Goal: Task Accomplishment & Management: Manage account settings

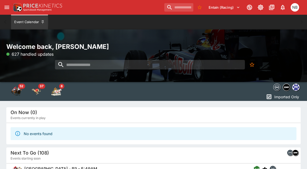
click at [6, 6] on icon "open drawer" at bounding box center [7, 7] width 6 height 6
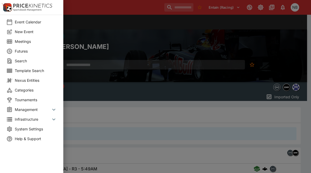
click at [26, 43] on span "Meetings" at bounding box center [36, 42] width 42 height 6
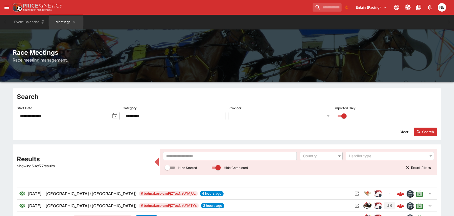
click at [182, 155] on input "text" at bounding box center [230, 156] width 134 height 8
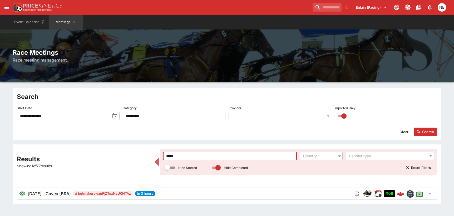
type input "*****"
click at [310, 173] on icon "Open Meeting" at bounding box center [356, 193] width 5 height 5
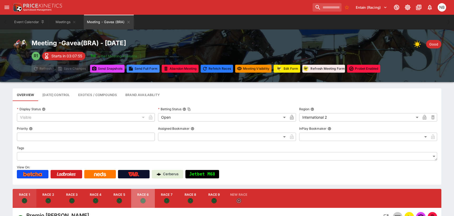
click at [148, 173] on button "Race 6" at bounding box center [143, 198] width 24 height 19
type input "**********"
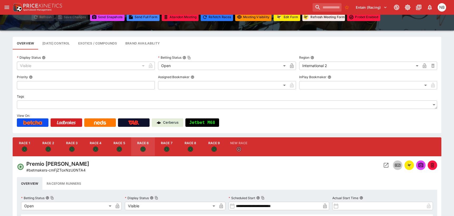
scroll to position [53, 0]
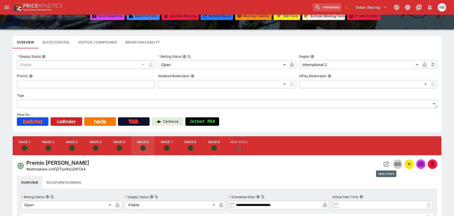
click at [310, 166] on icon "Open Event" at bounding box center [386, 164] width 6 height 6
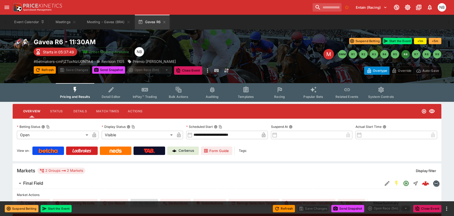
click at [278, 96] on span "Racing" at bounding box center [279, 97] width 11 height 4
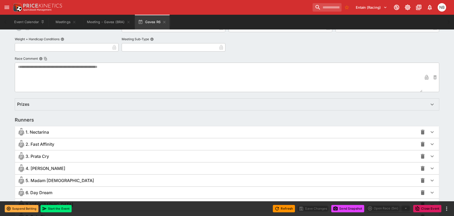
scroll to position [370, 0]
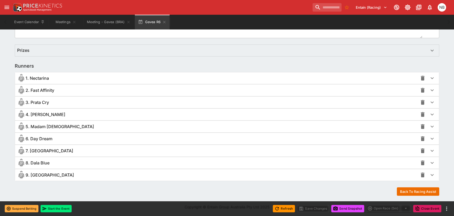
click at [124, 114] on div "4. [PERSON_NAME]" at bounding box center [217, 114] width 401 height 8
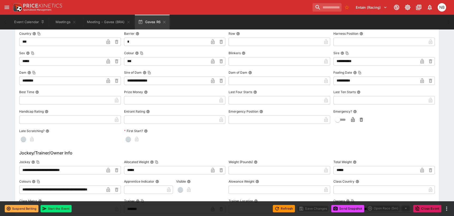
scroll to position [528, 0]
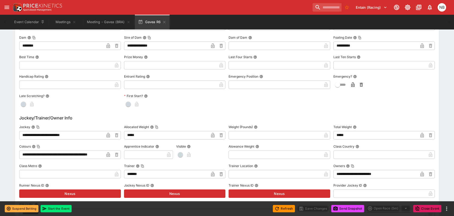
type input "******"
type input "****"
click at [165, 21] on icon "button" at bounding box center [164, 22] width 4 height 4
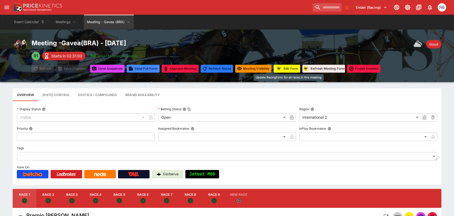
click at [290, 71] on button "Edit Form" at bounding box center [287, 69] width 27 height 8
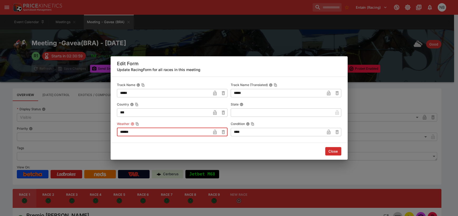
drag, startPoint x: 192, startPoint y: 135, endPoint x: -12, endPoint y: 114, distance: 205.2
type input "******"
click at [266, 129] on input "****" at bounding box center [278, 132] width 94 height 8
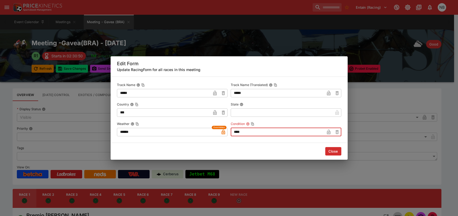
type input "*"
click at [162, 58] on div "Edit Form Update RacingForm for all races in this meeting" at bounding box center [229, 66] width 237 height 20
drag, startPoint x: 223, startPoint y: 118, endPoint x: 165, endPoint y: 101, distance: 60.7
click at [165, 101] on div "Track Name ***** ​ Track Name (Translated) ***** ​ Country *** ​ State ​ Weathe…" at bounding box center [229, 108] width 224 height 55
type input "*"
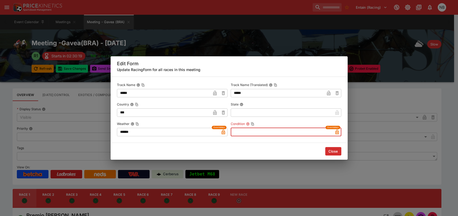
type input "*"
type input "****"
click at [310, 152] on button "Close" at bounding box center [333, 151] width 16 height 8
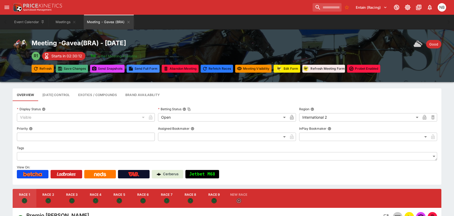
click at [74, 66] on button "Save Changes" at bounding box center [72, 69] width 32 height 8
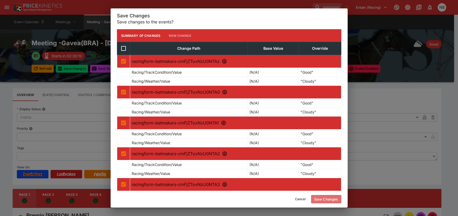
click at [310, 173] on button "Save Changes" at bounding box center [326, 199] width 30 height 8
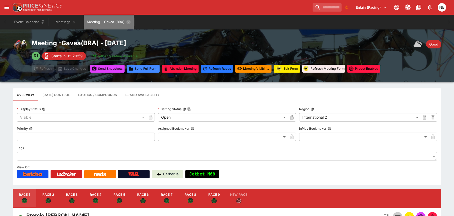
click at [128, 22] on icon "Meeting - Gavea (BRA)" at bounding box center [128, 22] width 2 height 2
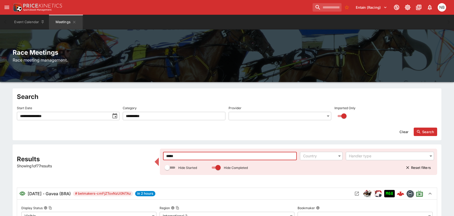
drag, startPoint x: 169, startPoint y: 153, endPoint x: 23, endPoint y: 117, distance: 150.2
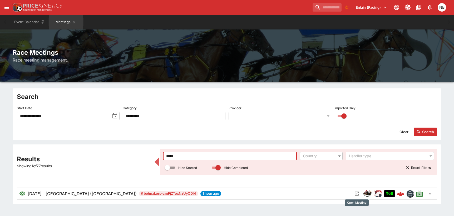
click at [310, 173] on icon "Open Meeting" at bounding box center [356, 193] width 5 height 5
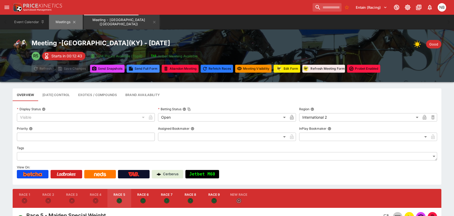
click at [64, 21] on button "Meetings" at bounding box center [66, 22] width 34 height 15
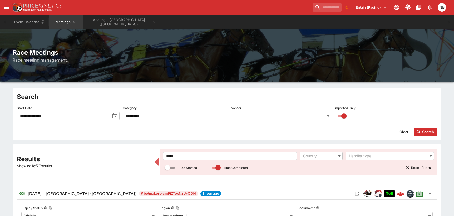
click at [235, 150] on div "***** ​ Country ​ Handler type ​ Hide Started Hide Completed Reset filters" at bounding box center [298, 162] width 277 height 26
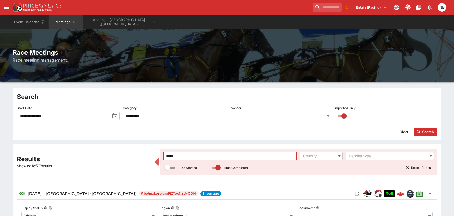
drag, startPoint x: 218, startPoint y: 153, endPoint x: -13, endPoint y: 109, distance: 234.5
click at [0, 109] on html "**********" at bounding box center [227, 193] width 454 height 387
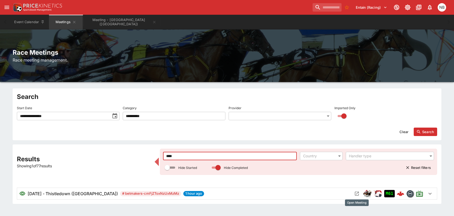
click at [310, 173] on icon "Open Meeting" at bounding box center [356, 193] width 5 height 5
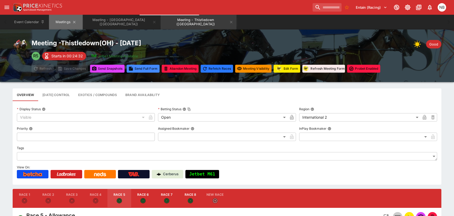
click at [65, 22] on button "Meetings" at bounding box center [66, 22] width 34 height 15
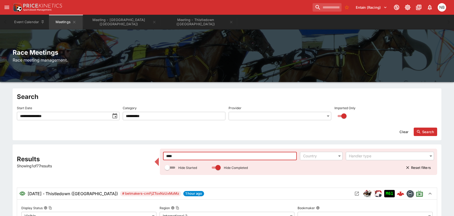
drag, startPoint x: 200, startPoint y: 156, endPoint x: -3, endPoint y: 96, distance: 211.7
click at [0, 96] on html "**********" at bounding box center [227, 188] width 454 height 376
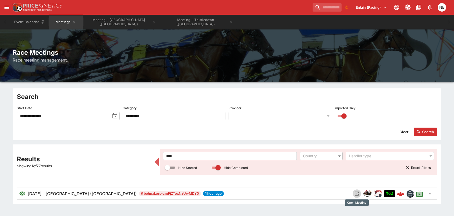
click at [310, 173] on icon "Open Meeting" at bounding box center [356, 193] width 5 height 5
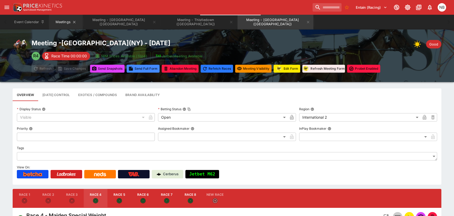
click at [63, 24] on button "Meetings" at bounding box center [66, 22] width 34 height 15
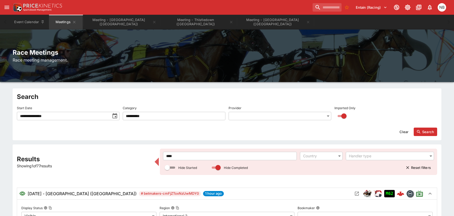
drag, startPoint x: 167, startPoint y: 150, endPoint x: 161, endPoint y: 149, distance: 6.0
click at [161, 149] on div "**** ​ Country ​ Handler type ​ Hide Started Hide Completed Reset filters" at bounding box center [298, 162] width 277 height 26
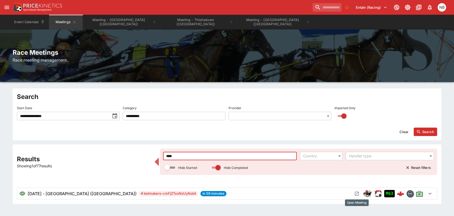
click at [310, 173] on icon "Open Meeting" at bounding box center [356, 193] width 5 height 5
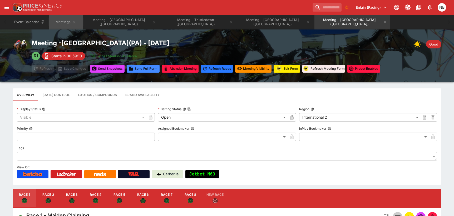
drag, startPoint x: 63, startPoint y: 22, endPoint x: 67, endPoint y: 33, distance: 11.7
click at [63, 22] on button "Meetings" at bounding box center [66, 22] width 34 height 15
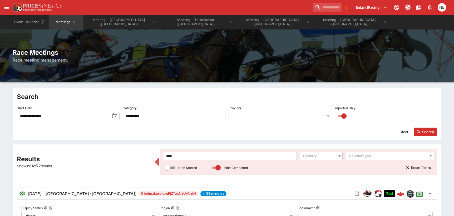
drag, startPoint x: -33, startPoint y: 107, endPoint x: -37, endPoint y: 106, distance: 4.0
click at [0, 106] on html "**********" at bounding box center [227, 188] width 454 height 376
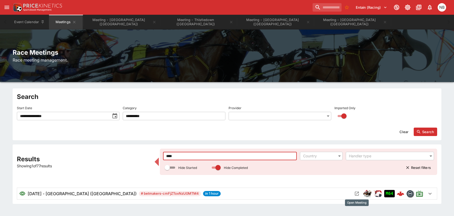
click at [310, 173] on icon "Open Meeting" at bounding box center [356, 193] width 5 height 5
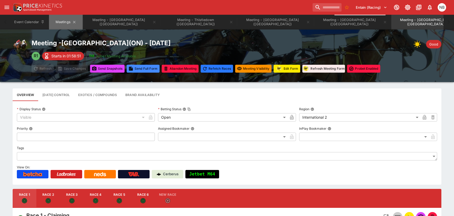
click at [59, 24] on button "Meetings" at bounding box center [66, 22] width 34 height 15
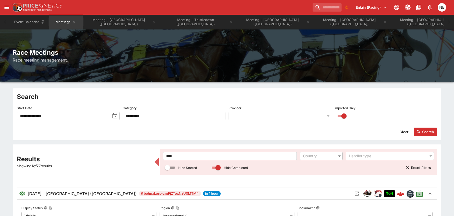
drag, startPoint x: 233, startPoint y: 156, endPoint x: 20, endPoint y: 133, distance: 214.0
click at [20, 133] on div "**********" at bounding box center [227, 209] width 454 height 242
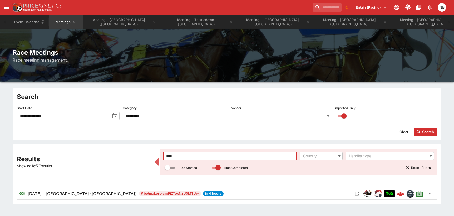
type input "****"
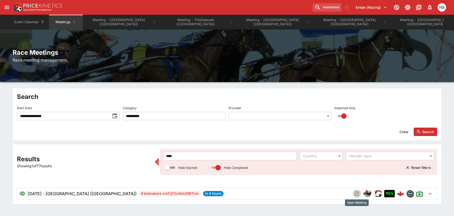
click at [310, 173] on icon "Open Meeting" at bounding box center [356, 193] width 5 height 5
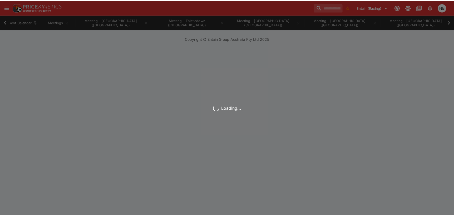
scroll to position [0, 8]
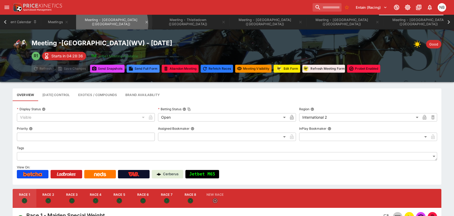
click at [112, 24] on button "Meeting - [GEOGRAPHIC_DATA] ([GEOGRAPHIC_DATA])" at bounding box center [114, 22] width 76 height 15
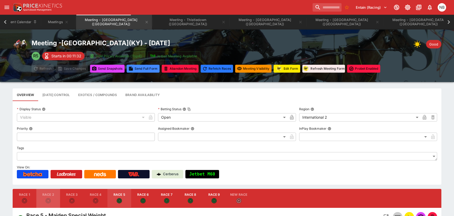
click at [56, 173] on button "Race 2" at bounding box center [48, 198] width 24 height 19
type input "**********"
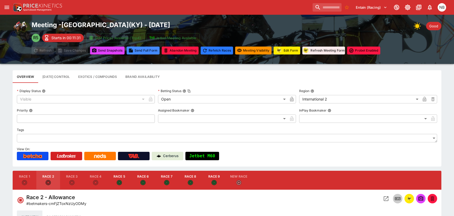
scroll to position [26, 0]
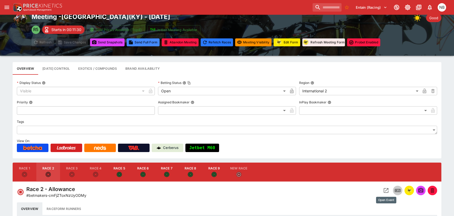
click at [310, 173] on icon "Open Event" at bounding box center [386, 191] width 6 height 6
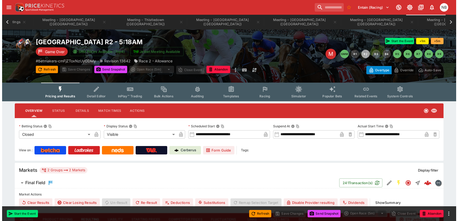
scroll to position [0, 49]
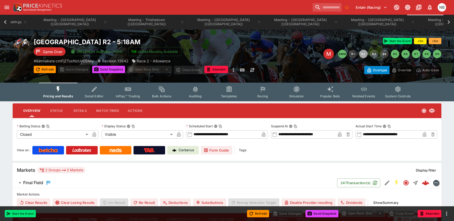
click at [267, 94] on button "Racing" at bounding box center [263, 92] width 34 height 19
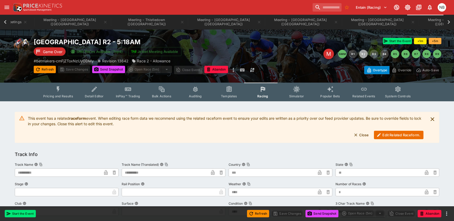
click at [310, 135] on button "Edit Related Raceform." at bounding box center [399, 135] width 50 height 8
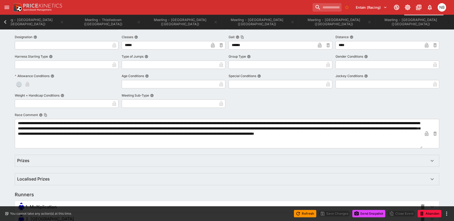
scroll to position [299, 0]
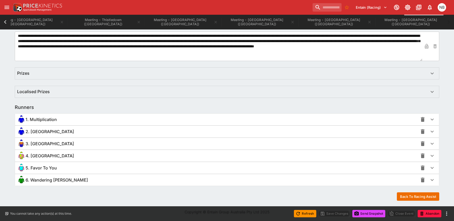
click at [76, 173] on div "6. Wandering [PERSON_NAME]" at bounding box center [217, 180] width 401 height 8
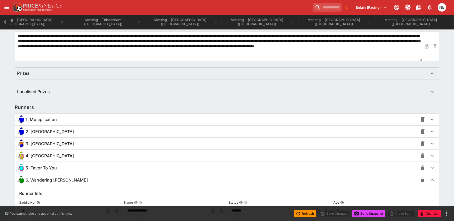
click at [76, 173] on div "6. Wandering [PERSON_NAME]" at bounding box center [217, 180] width 401 height 8
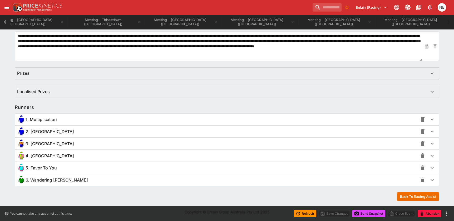
click at [310, 173] on icon "button" at bounding box center [432, 180] width 6 height 6
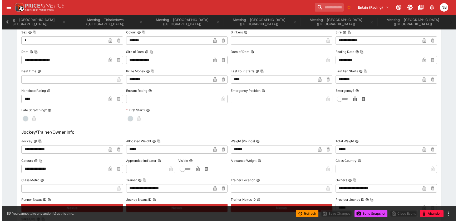
scroll to position [510, 0]
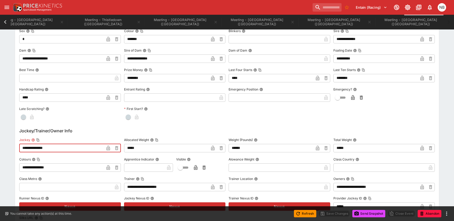
drag, startPoint x: 63, startPoint y: 149, endPoint x: -40, endPoint y: 96, distance: 115.6
paste input "text"
type input "**********"
click at [106, 150] on icon "button" at bounding box center [108, 148] width 5 height 5
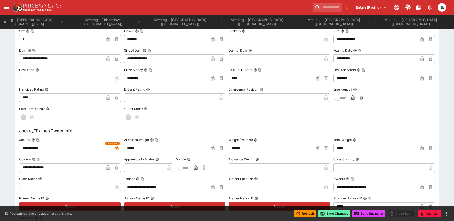
click at [310, 173] on button "Save Changes" at bounding box center [334, 213] width 32 height 7
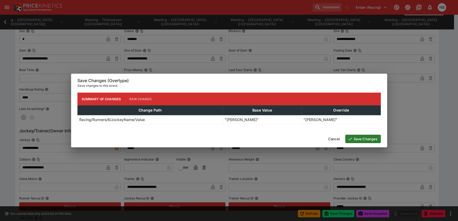
click at [310, 141] on button "Save Changes" at bounding box center [363, 139] width 36 height 8
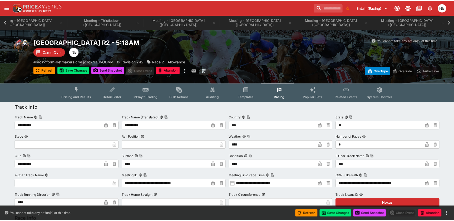
scroll to position [0, 89]
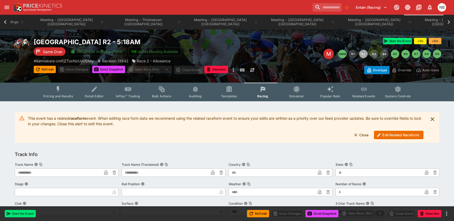
scroll to position [0, 49]
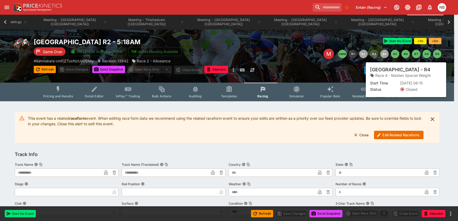
click at [310, 53] on button "R4" at bounding box center [384, 54] width 8 height 8
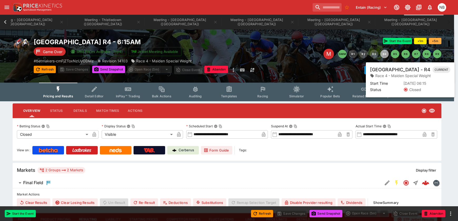
scroll to position [0, 90]
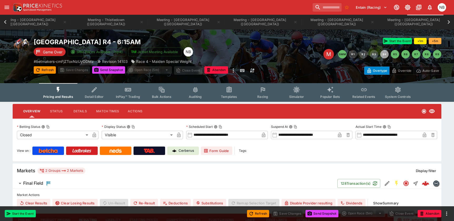
click at [265, 93] on button "Racing" at bounding box center [263, 92] width 34 height 19
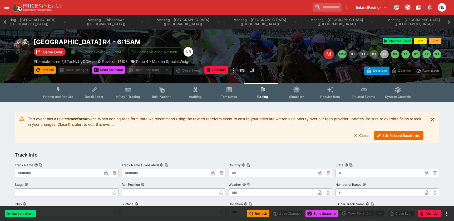
click at [310, 136] on button "Edit Related Raceform." at bounding box center [399, 135] width 50 height 8
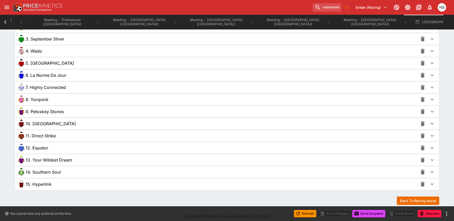
scroll to position [407, 0]
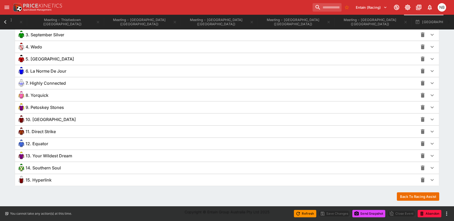
click at [67, 113] on div "9. Petoskey Stones" at bounding box center [227, 108] width 424 height 12
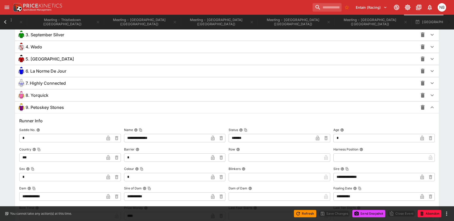
click at [69, 112] on div "9. Petoskey Stones" at bounding box center [227, 108] width 424 height 12
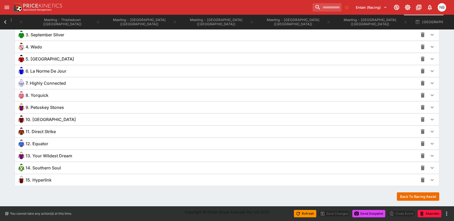
click at [65, 125] on div "10. [GEOGRAPHIC_DATA]" at bounding box center [227, 120] width 424 height 12
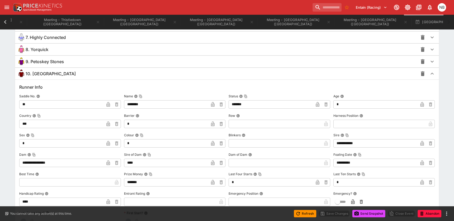
scroll to position [539, 0]
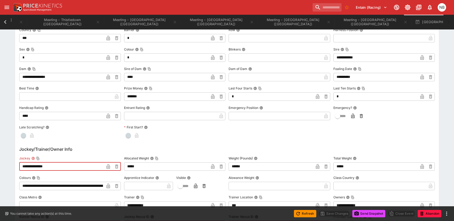
drag, startPoint x: 67, startPoint y: 167, endPoint x: -40, endPoint y: 131, distance: 113.4
click at [0, 131] on html "**********" at bounding box center [227, 16] width 454 height 1111
paste input "text"
type input "**********"
click at [107, 169] on icon "button" at bounding box center [107, 166] width 3 height 5
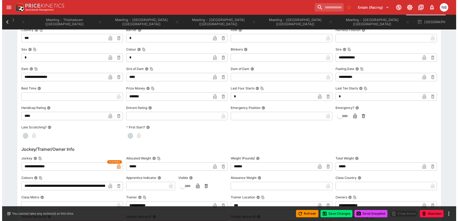
scroll to position [0, 130]
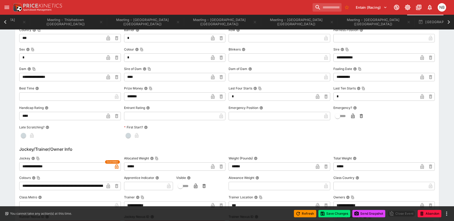
click at [310, 173] on div "Refresh Save Changes Send Snapshot Close Event Abandon" at bounding box center [227, 213] width 454 height 15
click at [310, 173] on button "Save Changes" at bounding box center [334, 213] width 32 height 7
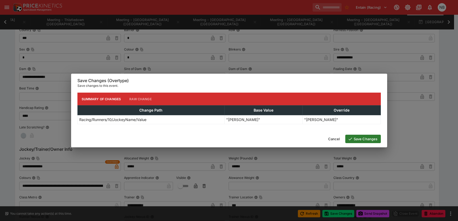
click at [310, 139] on button "Save Changes" at bounding box center [363, 139] width 36 height 8
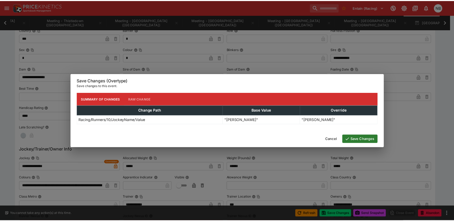
scroll to position [0, 0]
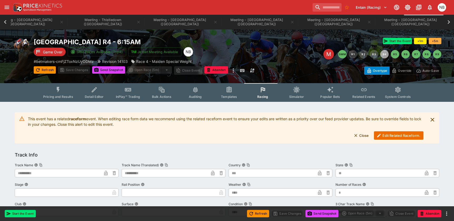
scroll to position [0, 90]
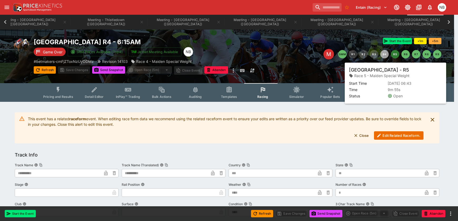
click at [310, 57] on button "R5" at bounding box center [395, 54] width 8 height 8
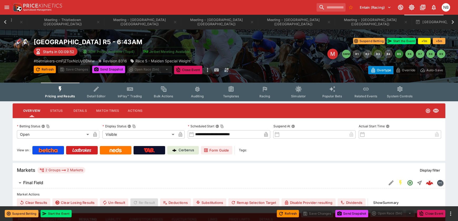
scroll to position [0, 130]
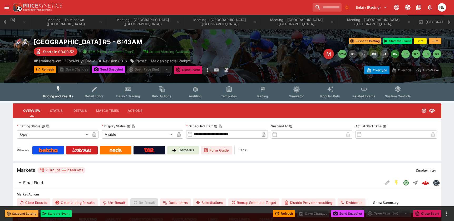
click at [265, 96] on span "Racing" at bounding box center [262, 96] width 11 height 4
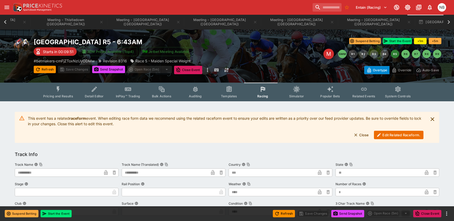
click at [310, 134] on button "Edit Related Raceform." at bounding box center [399, 135] width 50 height 8
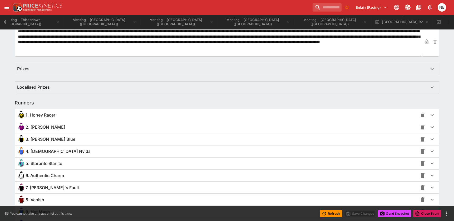
scroll to position [342, 0]
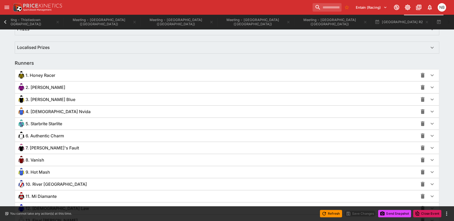
click at [106, 86] on div "2. [PERSON_NAME]" at bounding box center [217, 87] width 401 height 8
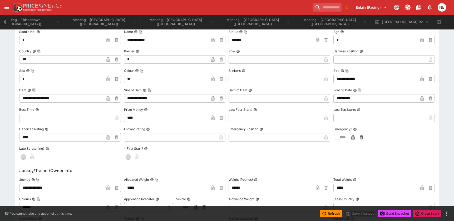
scroll to position [421, 0]
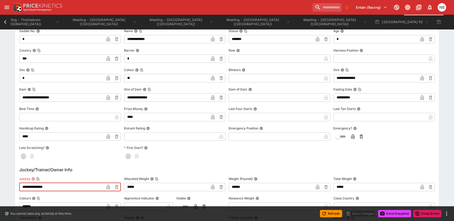
drag, startPoint x: 42, startPoint y: 187, endPoint x: -21, endPoint y: 179, distance: 63.4
click at [0, 173] on html "**********" at bounding box center [227, 128] width 454 height 1099
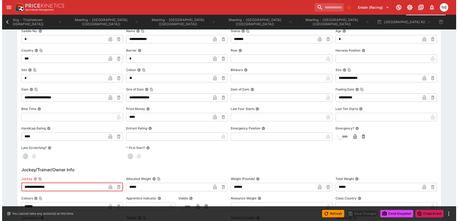
scroll to position [422, 0]
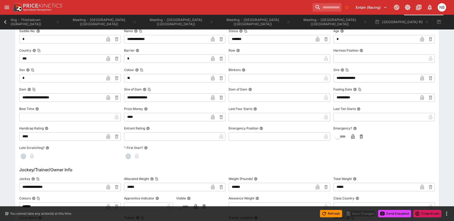
click at [82, 173] on input "**********" at bounding box center [61, 187] width 85 height 8
drag, startPoint x: 82, startPoint y: 187, endPoint x: -40, endPoint y: 162, distance: 124.7
click at [0, 162] on html "**********" at bounding box center [227, 128] width 454 height 1100
paste input "text"
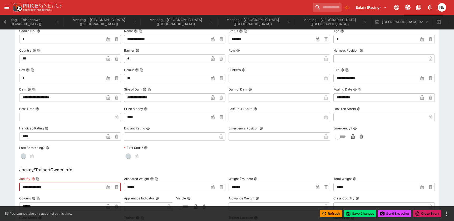
type input "**********"
click at [108, 173] on icon "button" at bounding box center [107, 187] width 3 height 5
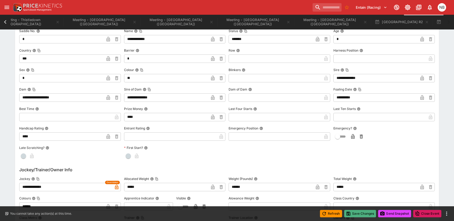
click at [310, 173] on button "Save Changes" at bounding box center [360, 213] width 32 height 7
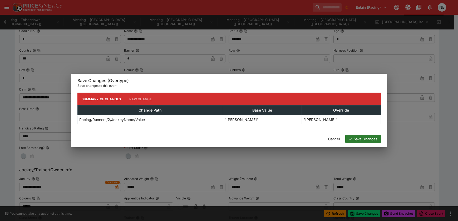
click at [310, 139] on button "Save Changes" at bounding box center [363, 139] width 36 height 8
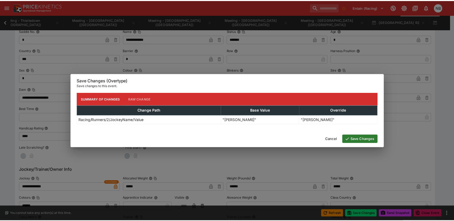
scroll to position [0, 170]
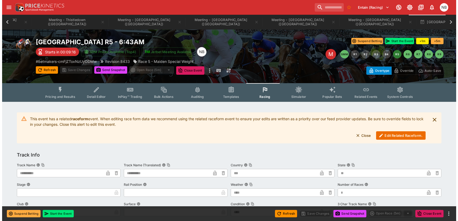
scroll to position [0, 133]
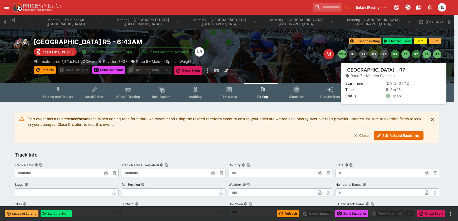
click at [310, 54] on button "R7" at bounding box center [416, 54] width 8 height 8
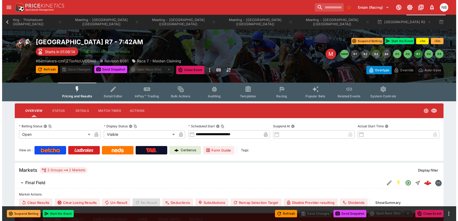
scroll to position [0, 170]
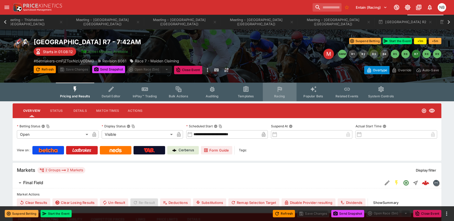
click at [278, 91] on icon "Event type filters" at bounding box center [280, 89] width 4 height 5
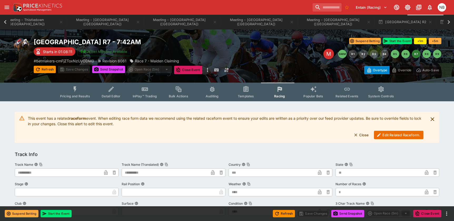
click at [310, 136] on button "Edit Related Raceform." at bounding box center [399, 135] width 50 height 8
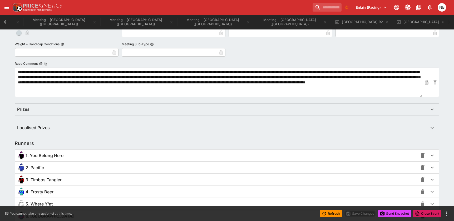
scroll to position [290, 0]
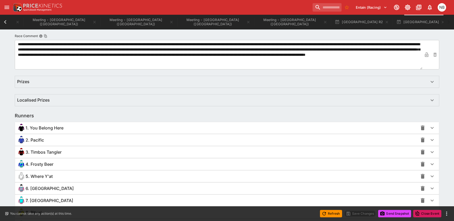
click at [80, 127] on div "1. You Belong Here" at bounding box center [217, 128] width 401 height 8
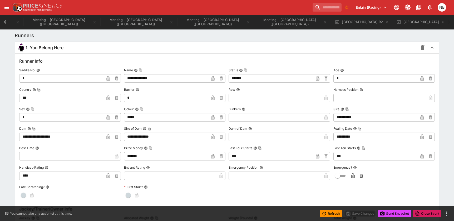
scroll to position [448, 0]
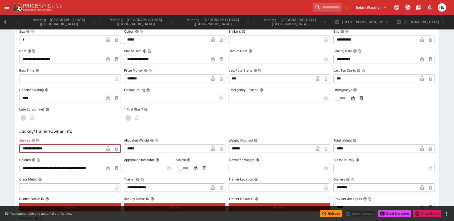
drag, startPoint x: 60, startPoint y: 149, endPoint x: -40, endPoint y: 130, distance: 102.0
click at [0, 130] on html "**********" at bounding box center [227, 116] width 454 height 1128
paste input "**"
type input "**********"
click at [109, 150] on icon "button" at bounding box center [108, 149] width 3 height 2
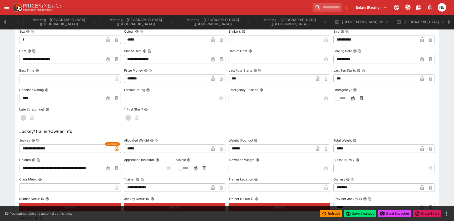
scroll to position [0, 210]
click at [310, 173] on button "Save Changes" at bounding box center [360, 213] width 32 height 7
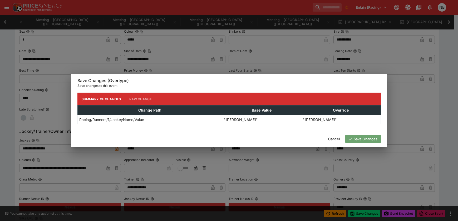
click at [310, 138] on button "Save Changes" at bounding box center [363, 139] width 36 height 8
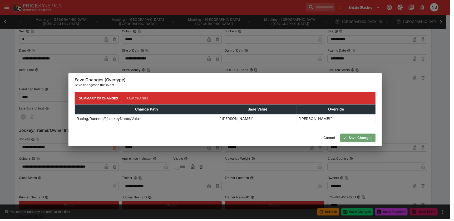
scroll to position [0, 0]
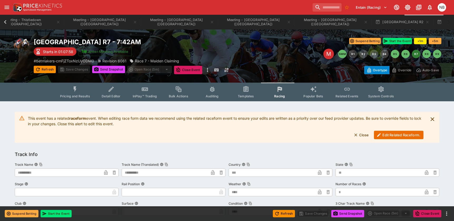
scroll to position [0, 173]
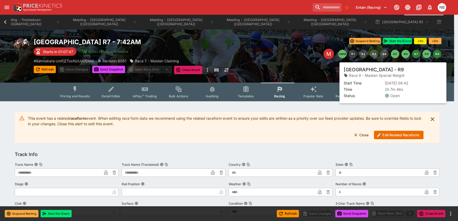
click at [310, 55] on button "R9" at bounding box center [437, 54] width 8 height 8
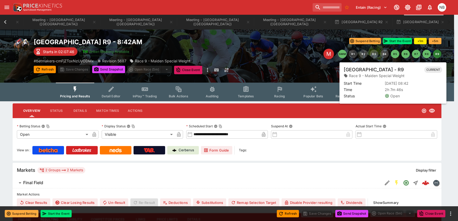
scroll to position [0, 211]
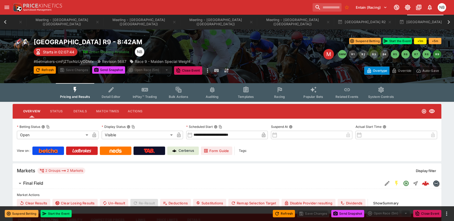
click at [278, 90] on icon "Event type filters" at bounding box center [279, 89] width 3 height 2
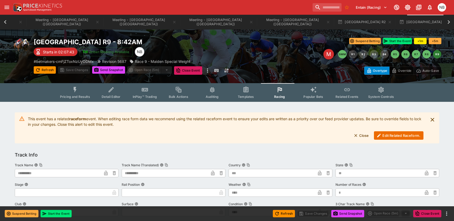
click at [310, 135] on button "Edit Related Raceform." at bounding box center [399, 135] width 50 height 8
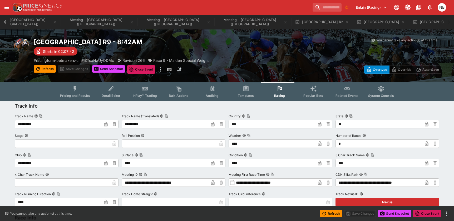
scroll to position [0, 254]
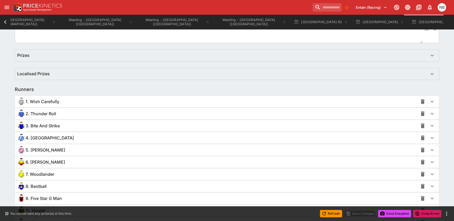
click at [61, 128] on div "3. Bite And Strike" at bounding box center [217, 126] width 401 height 8
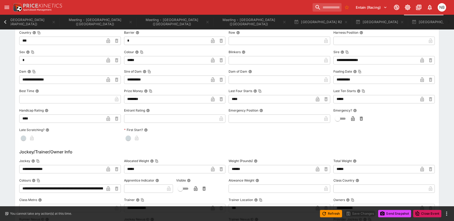
scroll to position [501, 0]
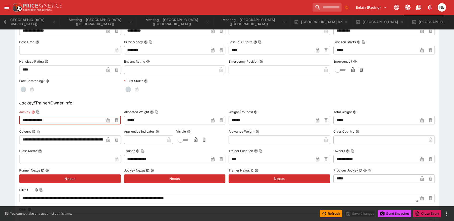
drag, startPoint x: 57, startPoint y: 121, endPoint x: -40, endPoint y: 92, distance: 101.2
click at [0, 92] on html "**********" at bounding box center [227, 33] width 454 height 1069
paste input "*"
type input "**********"
click at [110, 118] on icon "button" at bounding box center [108, 120] width 5 height 5
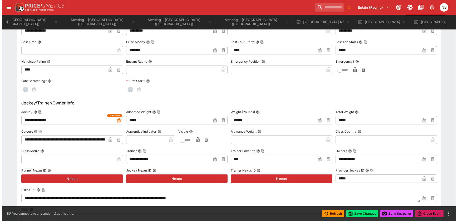
scroll to position [0, 251]
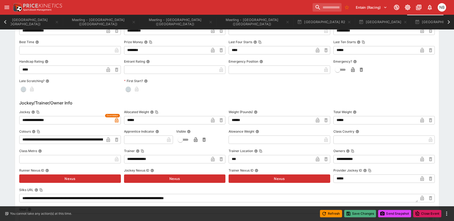
click at [310, 173] on button "Save Changes" at bounding box center [360, 213] width 32 height 7
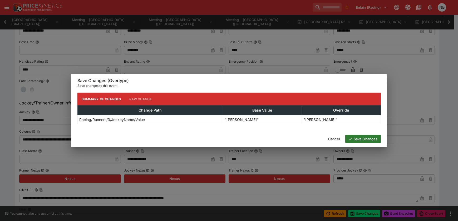
click at [310, 139] on button "Save Changes" at bounding box center [363, 139] width 36 height 8
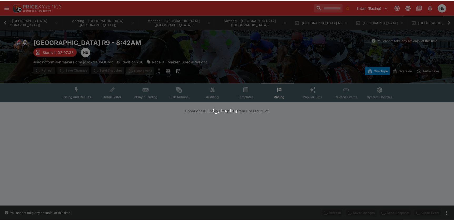
scroll to position [0, 0]
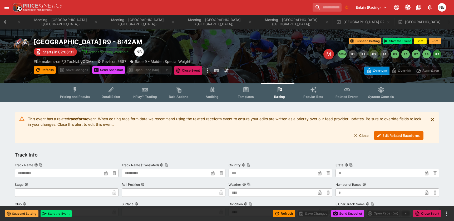
scroll to position [0, 214]
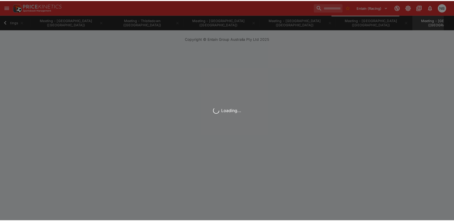
scroll to position [0, 8]
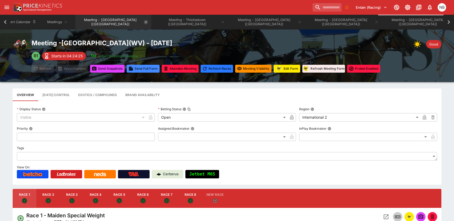
click at [144, 21] on icon "Meeting - Ellis Park (USA)" at bounding box center [146, 22] width 4 height 4
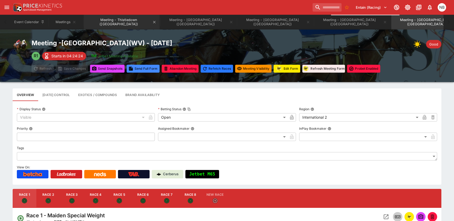
click at [116, 22] on button "Meeting - Thistledown ([GEOGRAPHIC_DATA])" at bounding box center [122, 22] width 76 height 15
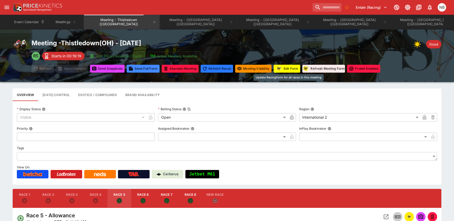
click at [290, 67] on button "Edit Form" at bounding box center [287, 69] width 27 height 8
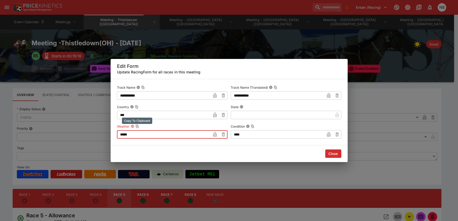
drag, startPoint x: 170, startPoint y: 137, endPoint x: -40, endPoint y: 94, distance: 215.0
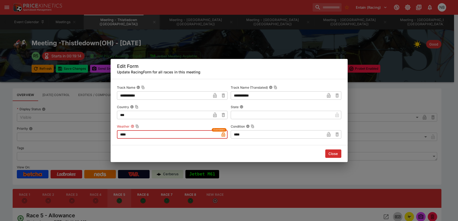
type input "****"
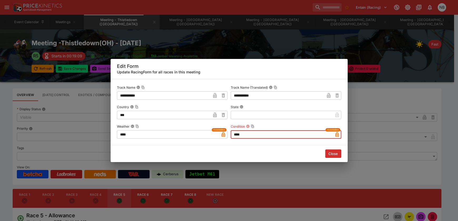
type input "****"
click at [310, 153] on button "Close" at bounding box center [333, 154] width 16 height 8
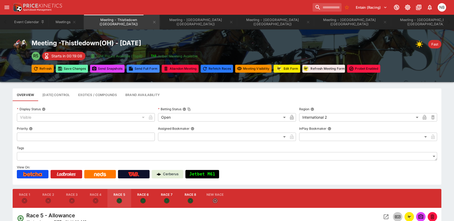
click at [79, 69] on button "Save Changes" at bounding box center [72, 69] width 32 height 8
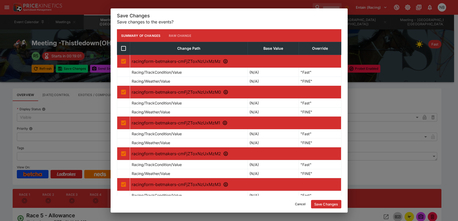
click at [310, 173] on button "Save Changes" at bounding box center [326, 204] width 30 height 8
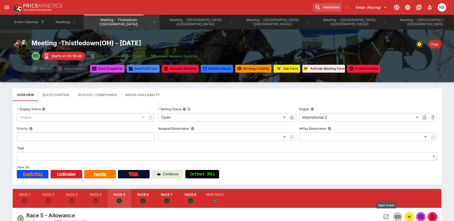
click at [310, 173] on icon "Open Event" at bounding box center [386, 217] width 5 height 5
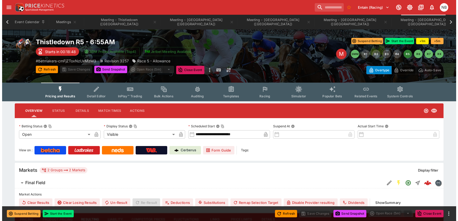
scroll to position [0, 2]
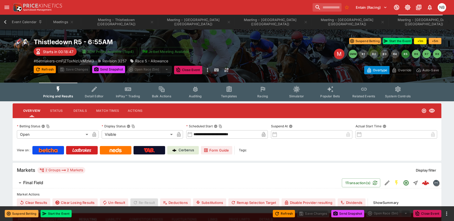
click at [264, 91] on icon "Event type filters" at bounding box center [262, 89] width 7 height 7
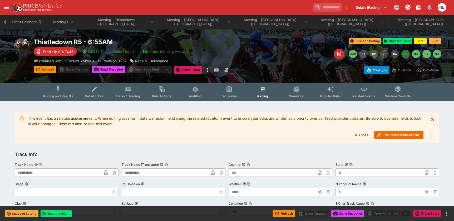
click at [310, 133] on button "Edit Related Raceform." at bounding box center [399, 135] width 50 height 8
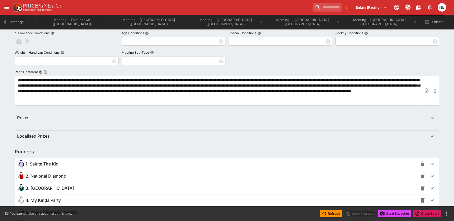
scroll to position [206, 0]
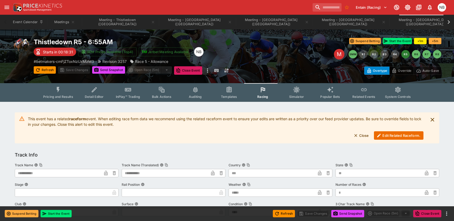
scroll to position [0, 2]
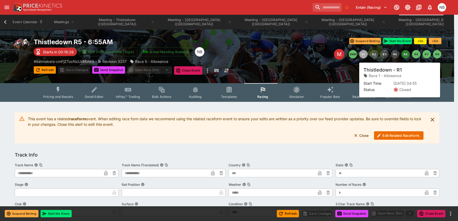
click at [310, 56] on button "R1" at bounding box center [363, 54] width 8 height 8
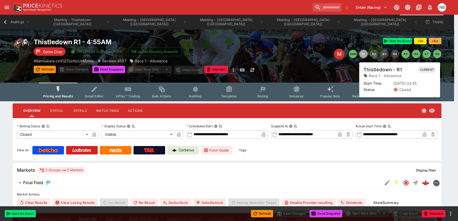
scroll to position [0, 43]
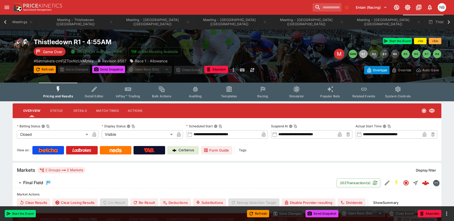
click at [260, 87] on icon "Event type filters" at bounding box center [262, 89] width 7 height 7
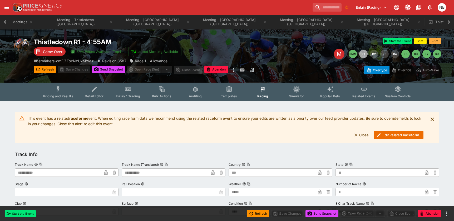
click at [310, 134] on button "Edit Related Raceform." at bounding box center [399, 135] width 50 height 8
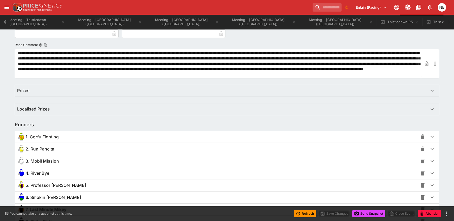
scroll to position [347, 0]
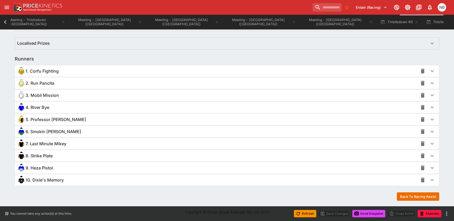
click at [41, 151] on div "8. Strike Plate" at bounding box center [227, 156] width 424 height 12
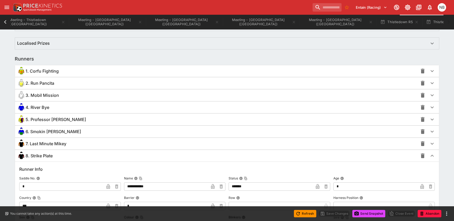
click at [40, 157] on span "8. Strike Plate" at bounding box center [39, 156] width 27 height 6
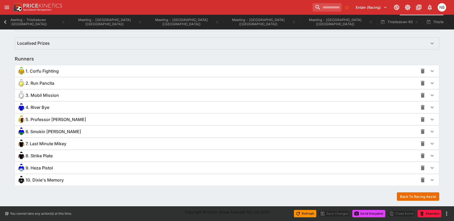
click at [70, 158] on div "8. Strike Plate" at bounding box center [217, 156] width 401 height 8
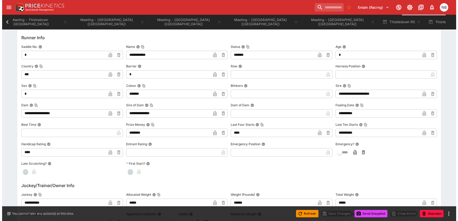
scroll to position [532, 0]
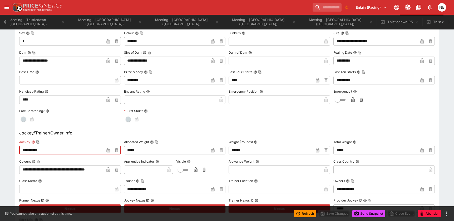
drag, startPoint x: 61, startPoint y: 148, endPoint x: -40, endPoint y: 113, distance: 106.9
paste input "text"
type input "**********"
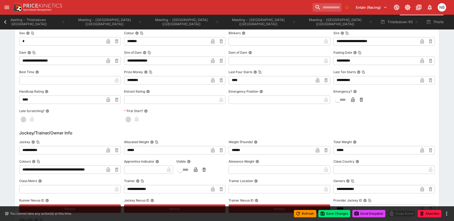
click at [108, 154] on button "button" at bounding box center [108, 150] width 8 height 8
click at [310, 173] on button "Save Changes" at bounding box center [334, 213] width 32 height 7
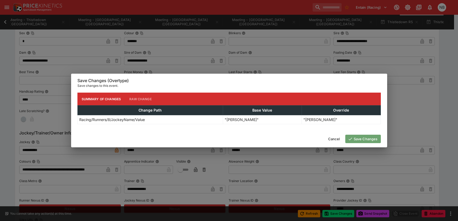
click at [310, 135] on button "Save Changes" at bounding box center [363, 139] width 36 height 8
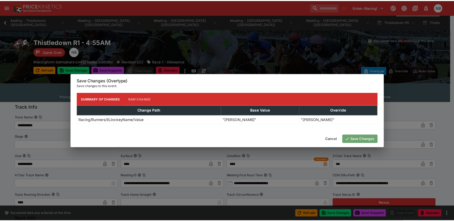
scroll to position [0, 88]
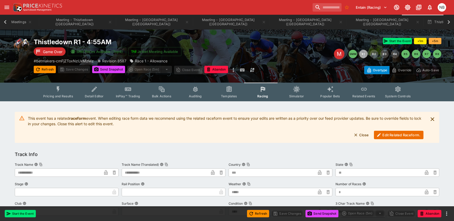
scroll to position [0, 46]
click at [310, 22] on icon "button" at bounding box center [461, 22] width 4 height 4
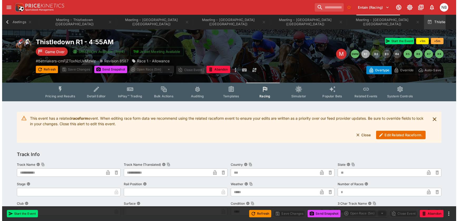
scroll to position [0, 2]
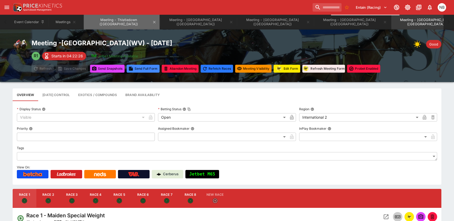
click at [140, 24] on button "Meeting - Thistledown ([GEOGRAPHIC_DATA])" at bounding box center [122, 22] width 76 height 15
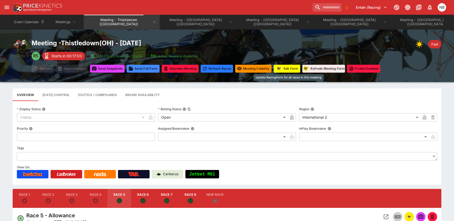
click at [295, 68] on button "Edit Form" at bounding box center [287, 69] width 27 height 8
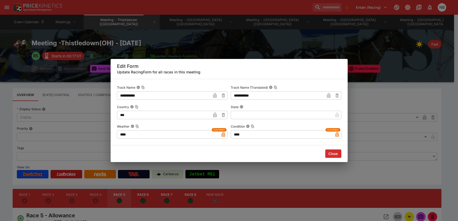
click at [310, 154] on button "Close" at bounding box center [333, 154] width 16 height 8
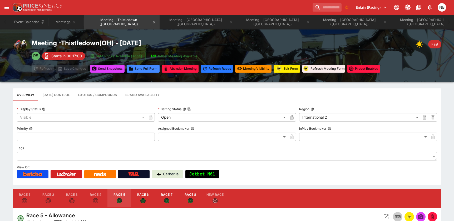
click at [114, 20] on button "Meeting - Thistledown ([GEOGRAPHIC_DATA])" at bounding box center [122, 22] width 76 height 15
click at [138, 19] on button "Meeting - Thistledown ([GEOGRAPHIC_DATA])" at bounding box center [122, 22] width 76 height 15
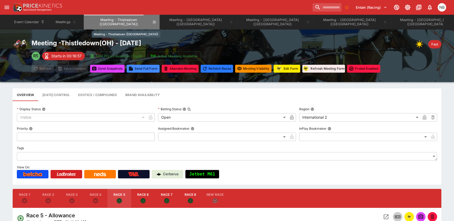
click at [152, 21] on icon "Meeting - Thistledown (USA)" at bounding box center [154, 22] width 4 height 4
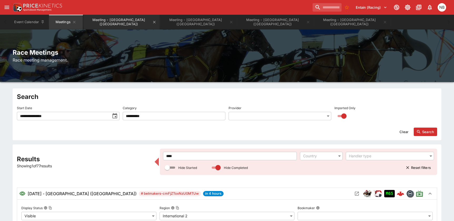
click at [134, 21] on button "Meeting - [GEOGRAPHIC_DATA] ([GEOGRAPHIC_DATA])" at bounding box center [122, 22] width 76 height 15
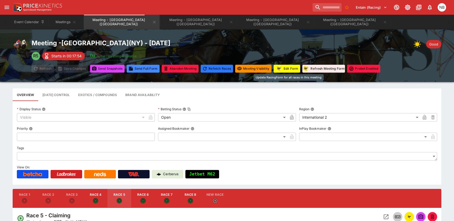
click at [290, 70] on button "Edit Form" at bounding box center [287, 69] width 27 height 8
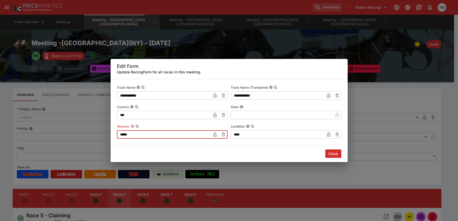
drag, startPoint x: 177, startPoint y: 135, endPoint x: -40, endPoint y: 44, distance: 235.6
type input "******"
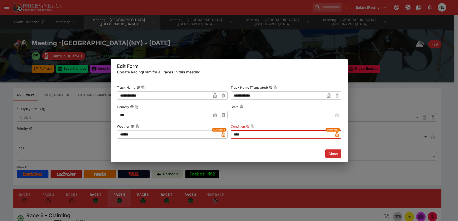
type input "****"
click at [310, 152] on button "Close" at bounding box center [333, 154] width 16 height 8
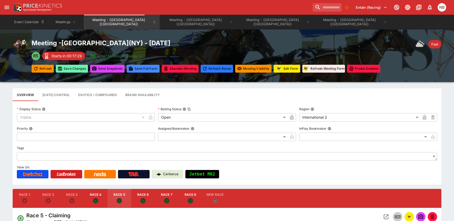
click at [75, 72] on button "Save Changes" at bounding box center [72, 69] width 32 height 8
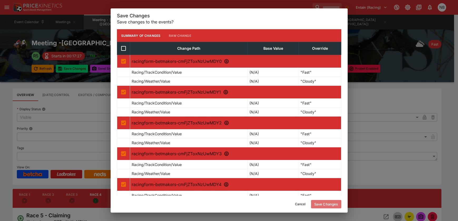
click at [310, 173] on button "Save Changes" at bounding box center [326, 204] width 30 height 8
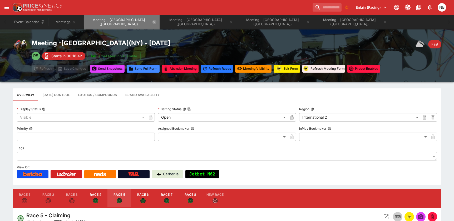
click at [152, 24] on icon "Meeting - Finger Lakes (USA)" at bounding box center [154, 22] width 4 height 4
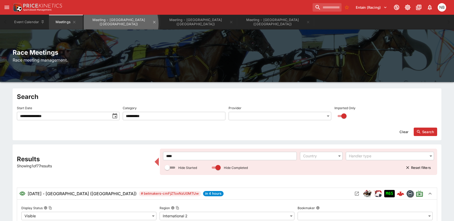
click at [121, 24] on button "Meeting - [GEOGRAPHIC_DATA] ([GEOGRAPHIC_DATA])" at bounding box center [122, 22] width 76 height 15
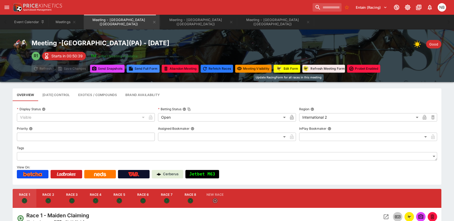
click at [287, 67] on button "Edit Form" at bounding box center [287, 69] width 27 height 8
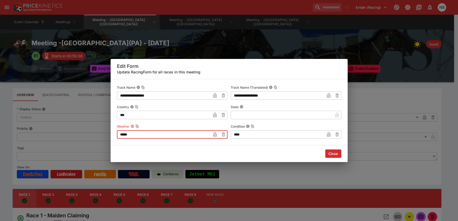
drag, startPoint x: 195, startPoint y: 133, endPoint x: -40, endPoint y: 98, distance: 238.1
type input "****"
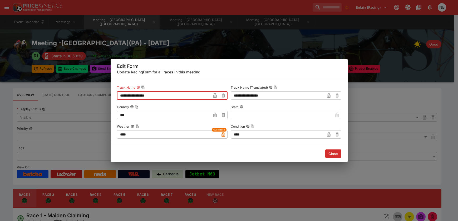
click at [310, 155] on button "Close" at bounding box center [333, 154] width 16 height 8
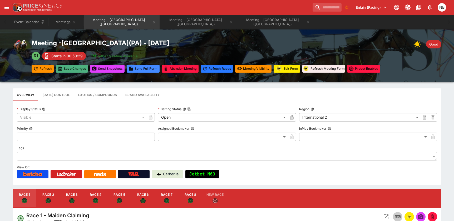
click at [80, 70] on button "Save Changes" at bounding box center [72, 69] width 32 height 8
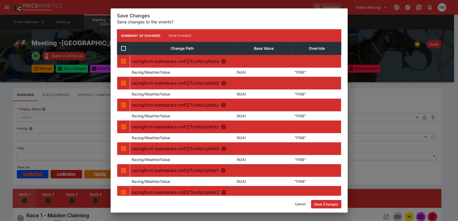
click at [310, 173] on button "Save Changes" at bounding box center [326, 204] width 30 height 8
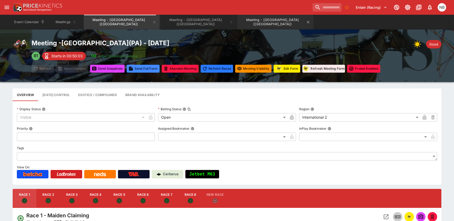
click at [152, 23] on icon "Meeting - Presque Isle Downs (USA)" at bounding box center [154, 22] width 4 height 4
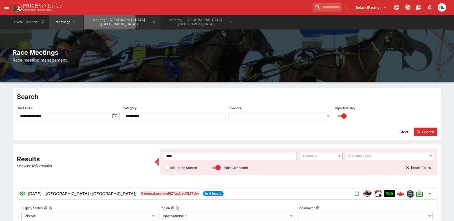
click at [97, 22] on button "Meeting - [GEOGRAPHIC_DATA] ([GEOGRAPHIC_DATA])" at bounding box center [122, 22] width 76 height 15
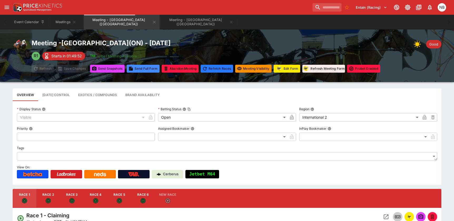
click at [176, 52] on div "R1 Starts in 01:49:52 Jetbet Meeting Available" at bounding box center [206, 56] width 349 height 9
click at [292, 70] on button "Edit Form" at bounding box center [287, 69] width 27 height 8
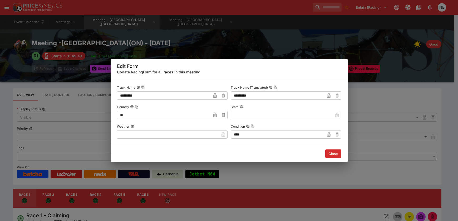
click at [164, 132] on input "text" at bounding box center [168, 134] width 102 height 8
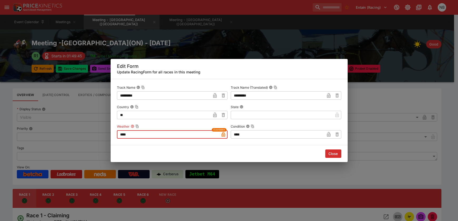
type input "****"
click at [310, 154] on button "Close" at bounding box center [333, 154] width 16 height 8
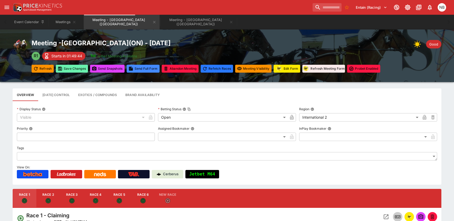
click at [78, 65] on button "Save Changes" at bounding box center [72, 69] width 32 height 8
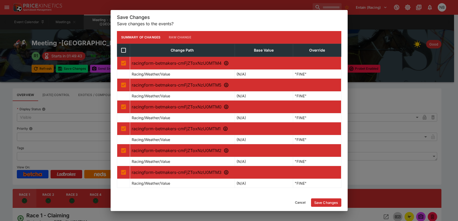
click at [310, 173] on button "Save Changes" at bounding box center [326, 203] width 30 height 8
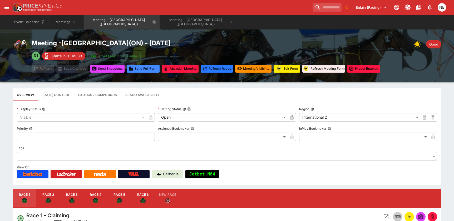
click at [152, 21] on icon "Meeting - Fort Erie (CA)" at bounding box center [154, 22] width 4 height 4
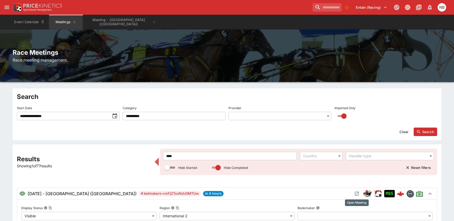
click at [310, 173] on button "Open Meeting" at bounding box center [357, 194] width 8 height 8
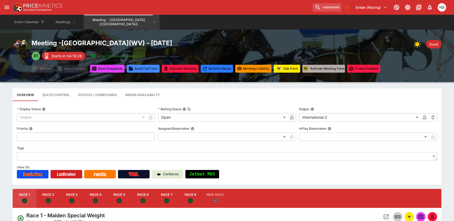
click at [310, 69] on button "Refresh Meeting Form" at bounding box center [323, 69] width 43 height 8
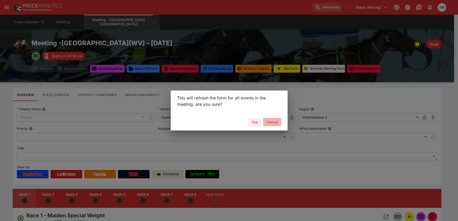
click at [272, 122] on button "Cancel" at bounding box center [272, 122] width 18 height 8
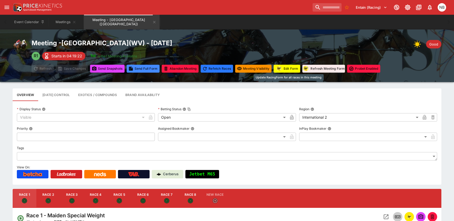
click at [288, 68] on button "Edit Form" at bounding box center [287, 69] width 27 height 8
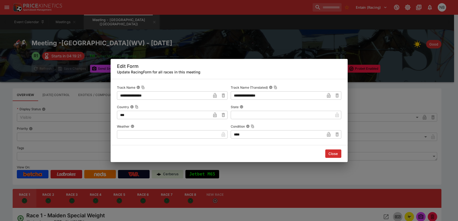
click at [164, 127] on label "Weather" at bounding box center [172, 126] width 111 height 8
click at [134, 127] on button "Weather" at bounding box center [133, 127] width 4 height 4
click at [164, 132] on input "text" at bounding box center [168, 134] width 102 height 8
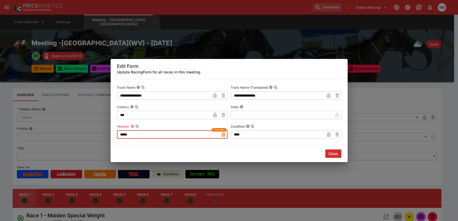
type input "*****"
click at [310, 155] on button "Close" at bounding box center [333, 154] width 16 height 8
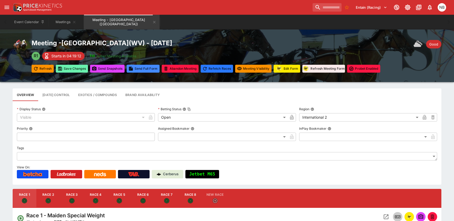
click at [72, 67] on button "Save Changes" at bounding box center [72, 69] width 32 height 8
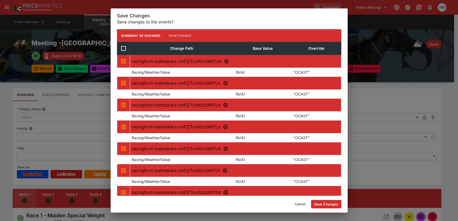
click at [310, 173] on button "Save Changes" at bounding box center [326, 204] width 30 height 8
